Goal: Information Seeking & Learning: Learn about a topic

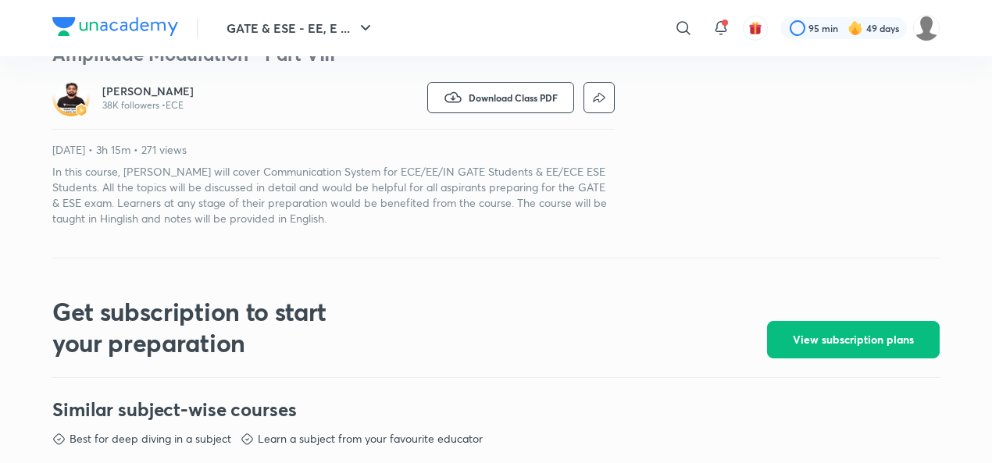
scroll to position [437, 0]
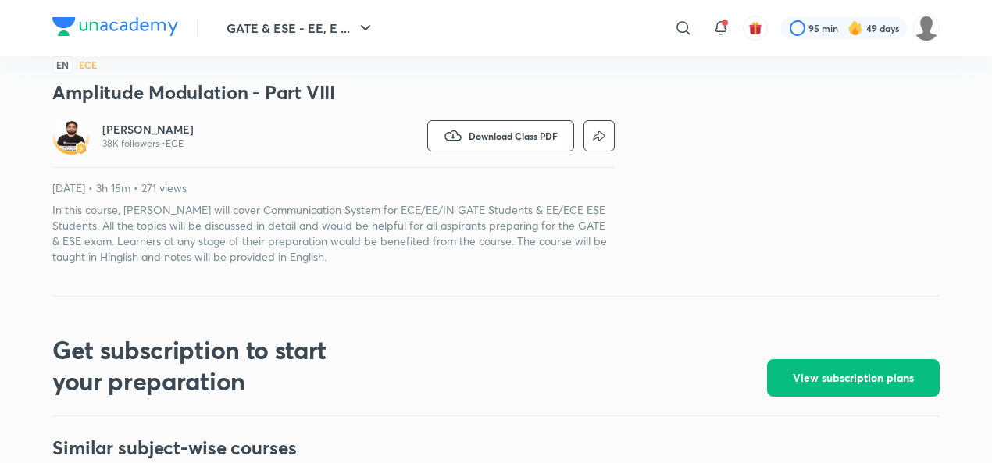
click at [414, 166] on div "[PERSON_NAME] 38K followers • ECE Watch on app Download Class PDF [DATE] • 3h 1…" at bounding box center [333, 191] width 562 height 148
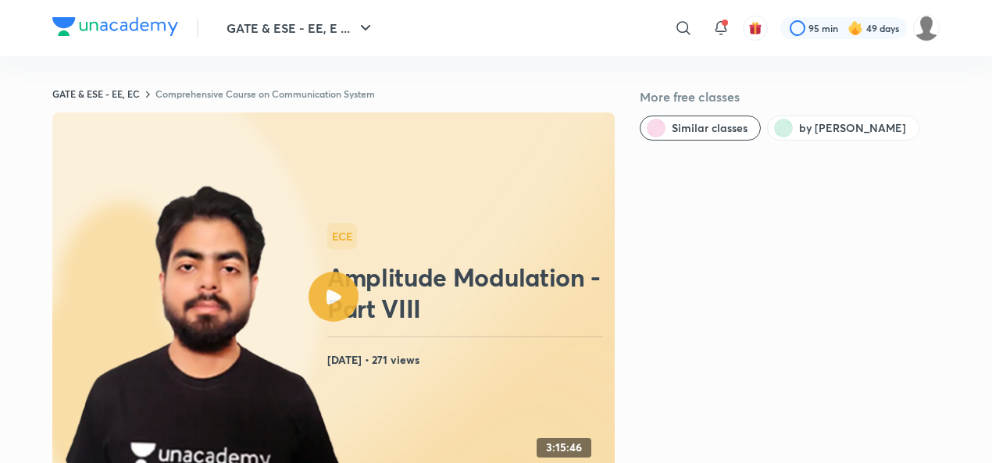
click at [23, 2] on header "GATE & ESE - EE, E ... ​ 95 min 49 days" at bounding box center [496, 28] width 992 height 56
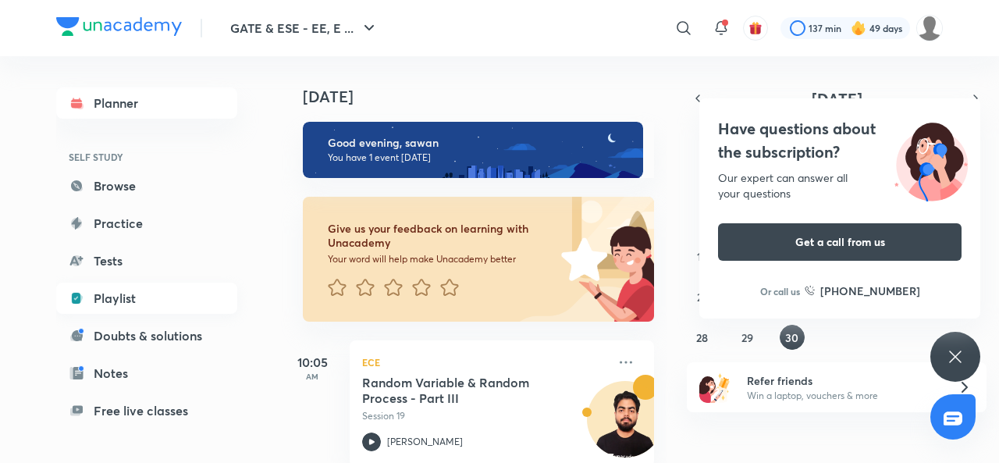
click at [144, 299] on link "Playlist" at bounding box center [146, 298] width 181 height 31
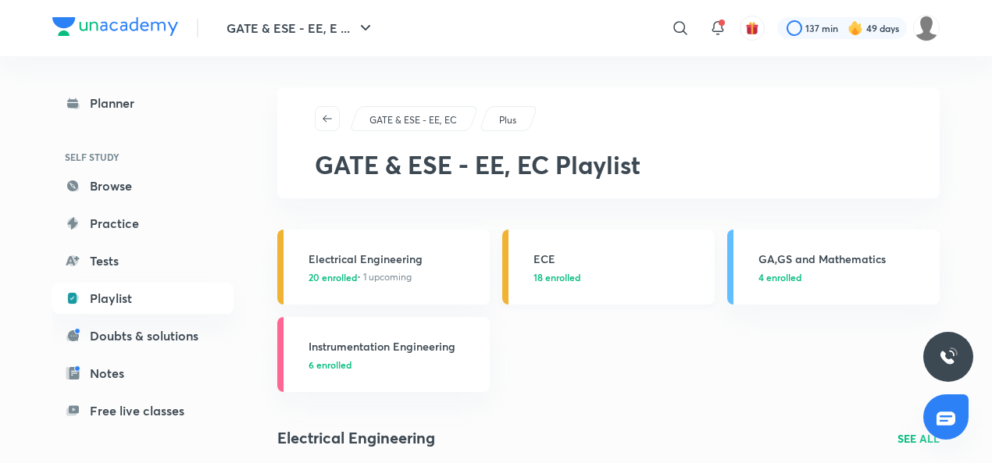
click at [540, 248] on link "ECE 18 enrolled" at bounding box center [608, 267] width 212 height 75
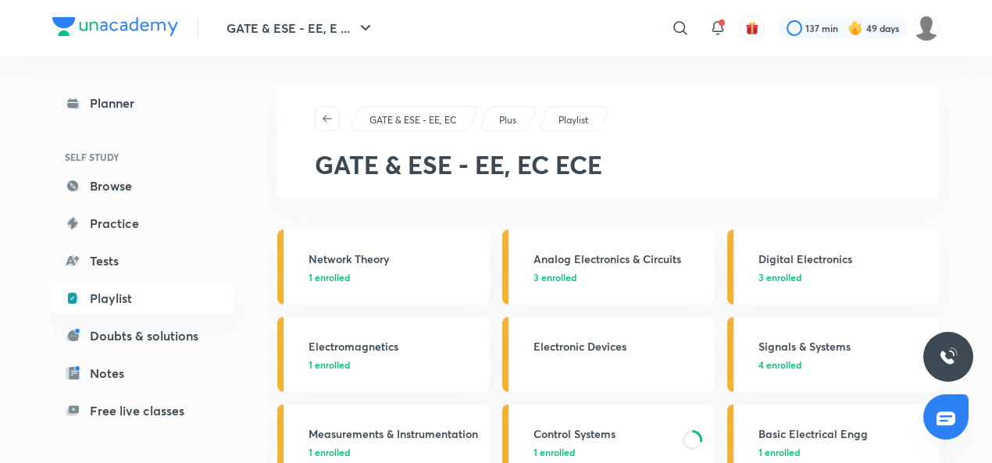
click at [575, 434] on h3 "Control Systems" at bounding box center [603, 434] width 140 height 16
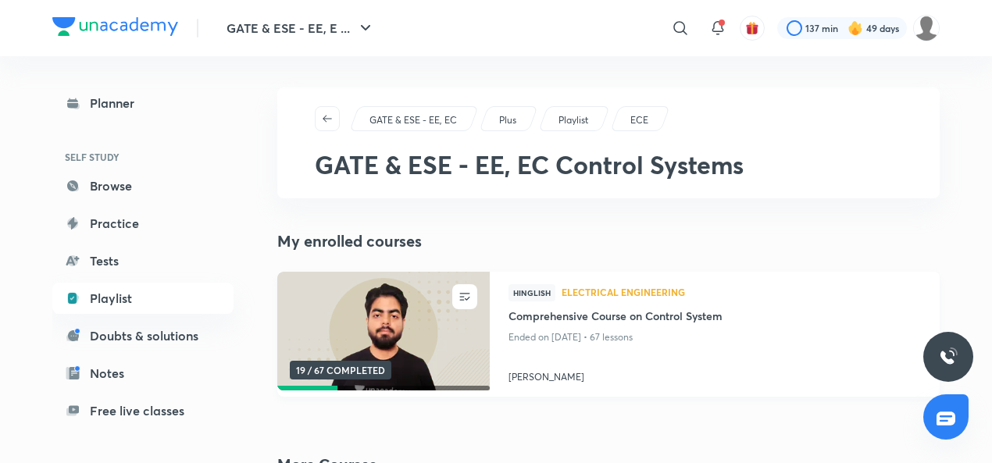
click at [536, 377] on h4 "[PERSON_NAME]" at bounding box center [714, 374] width 412 height 20
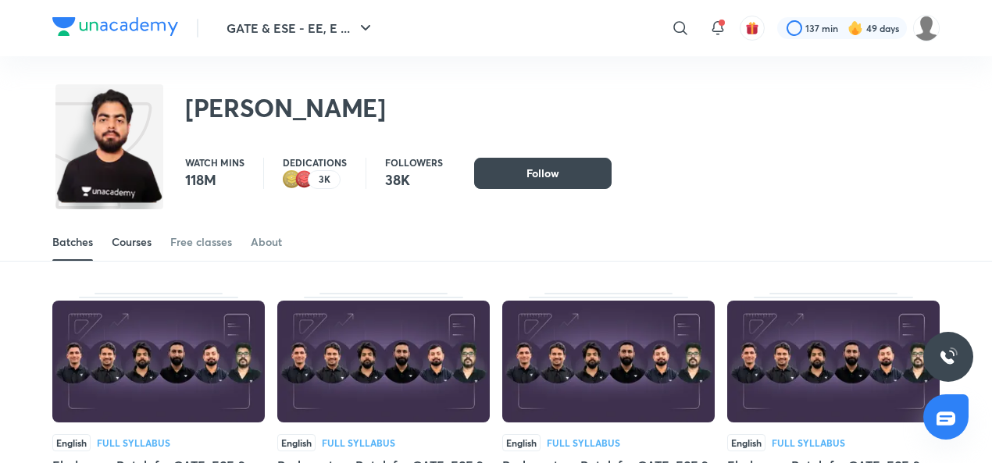
click at [142, 243] on div "Courses" at bounding box center [132, 242] width 40 height 16
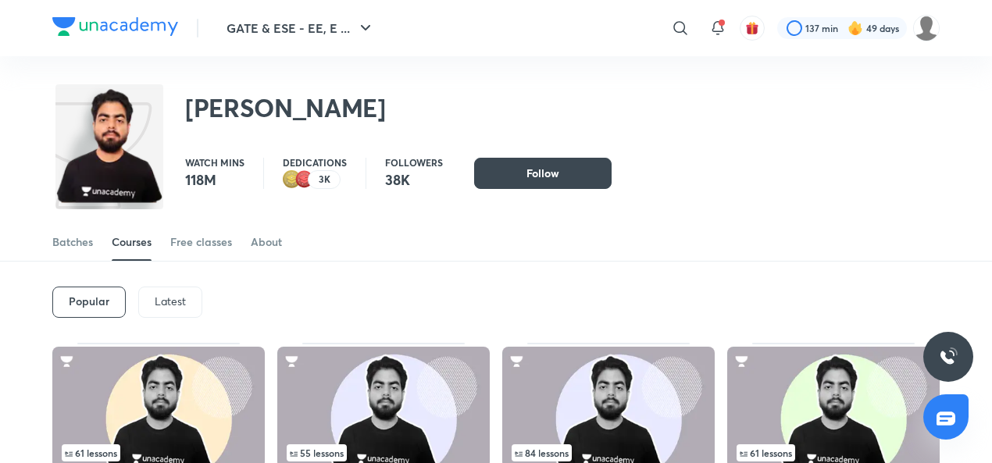
click at [178, 297] on p "Latest" at bounding box center [170, 301] width 31 height 12
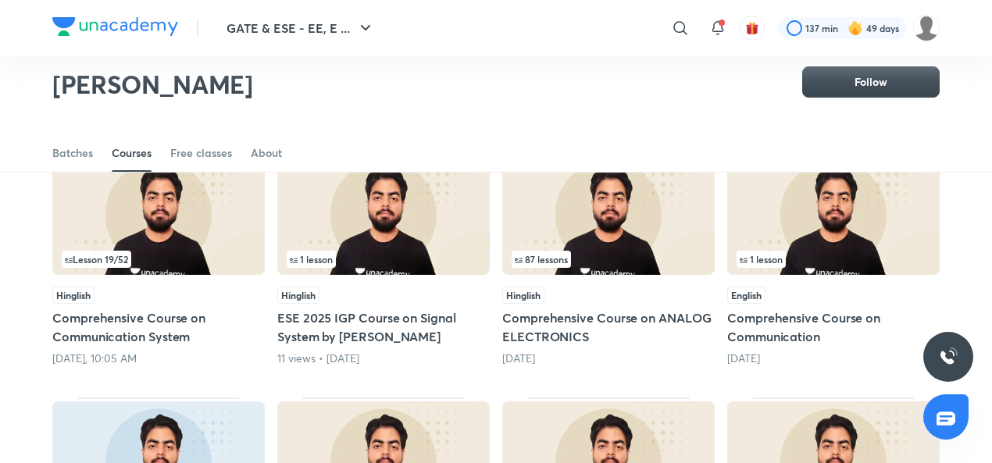
scroll to position [134, 0]
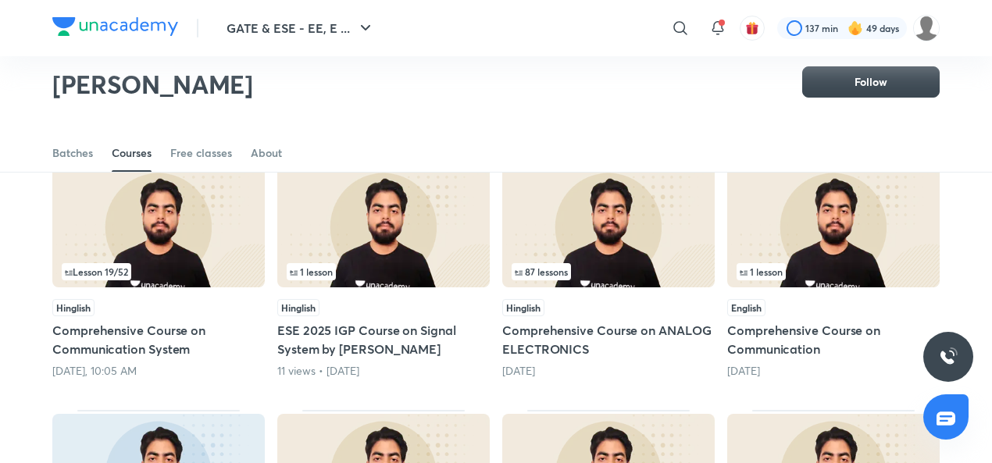
click at [171, 236] on img at bounding box center [158, 227] width 212 height 122
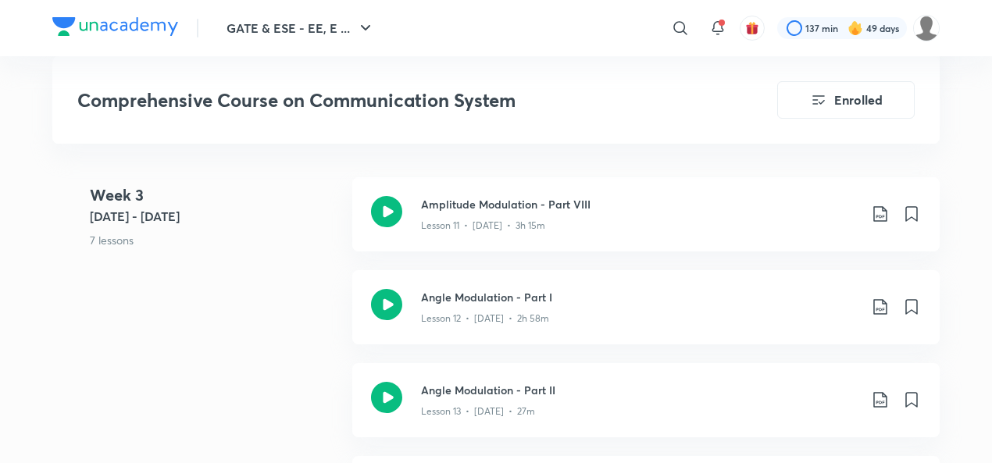
scroll to position [1919, 0]
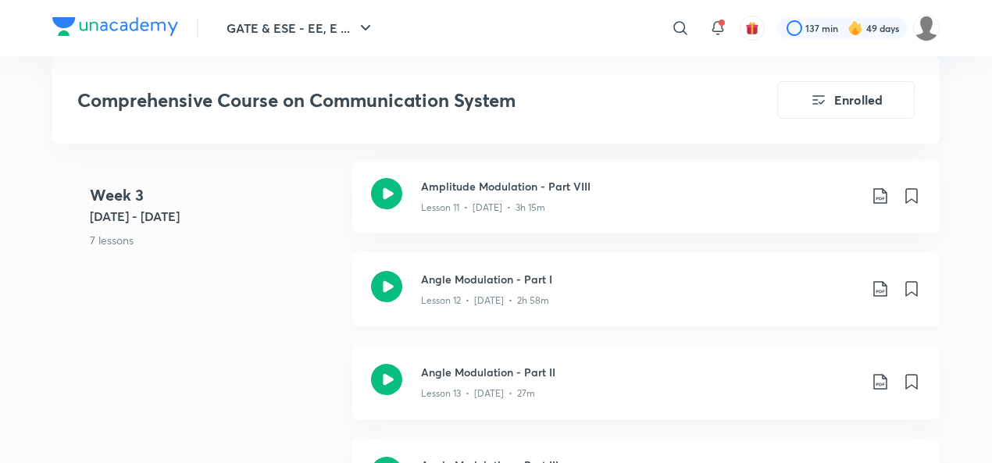
click at [383, 279] on icon at bounding box center [386, 286] width 31 height 31
